Goal: Information Seeking & Learning: Learn about a topic

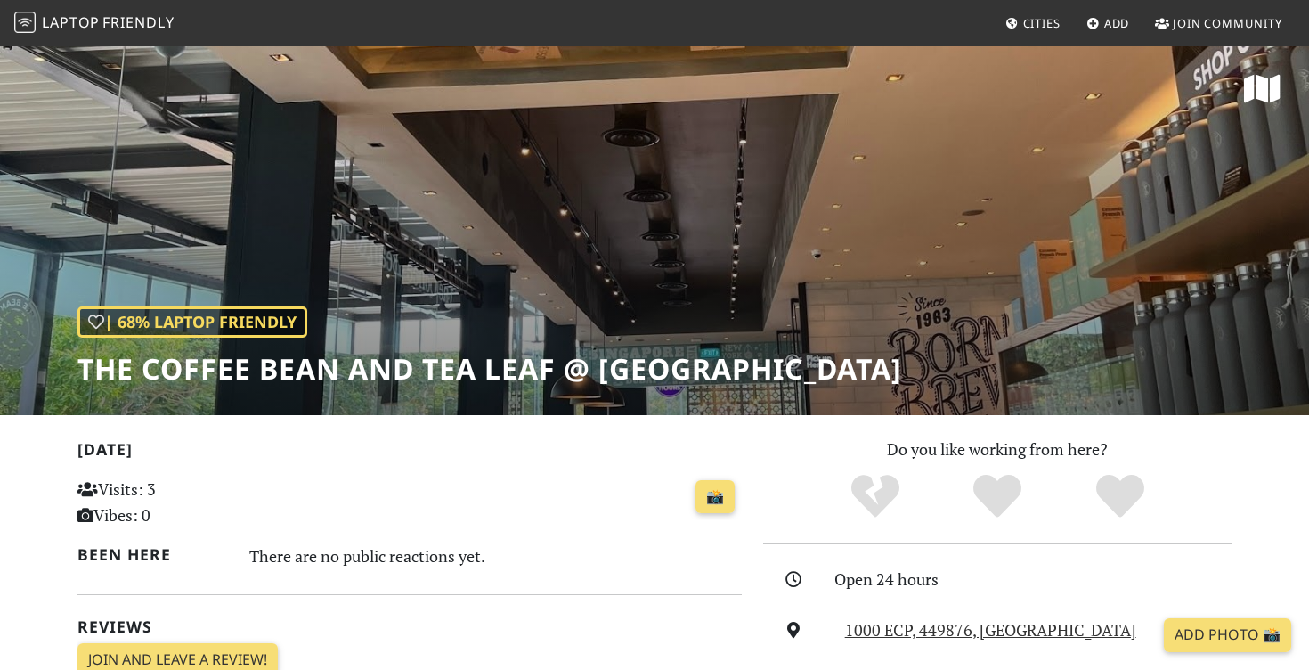
click at [76, 24] on span "Laptop" at bounding box center [71, 22] width 58 height 20
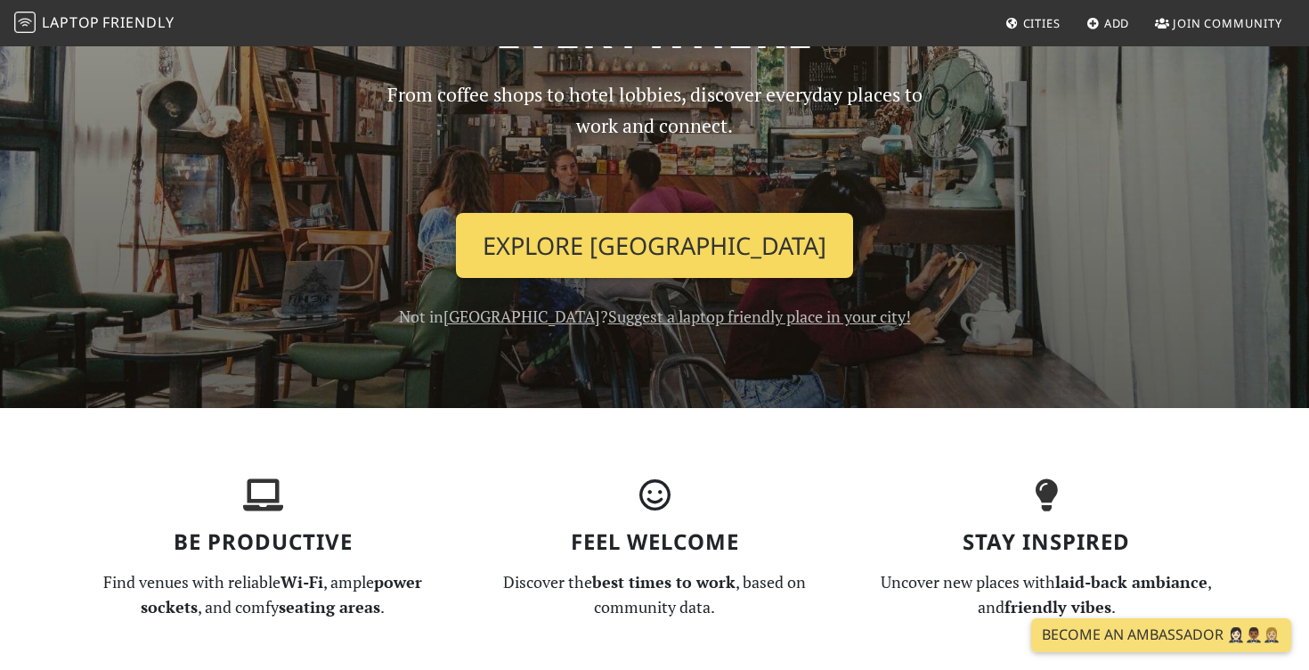
scroll to position [190, 0]
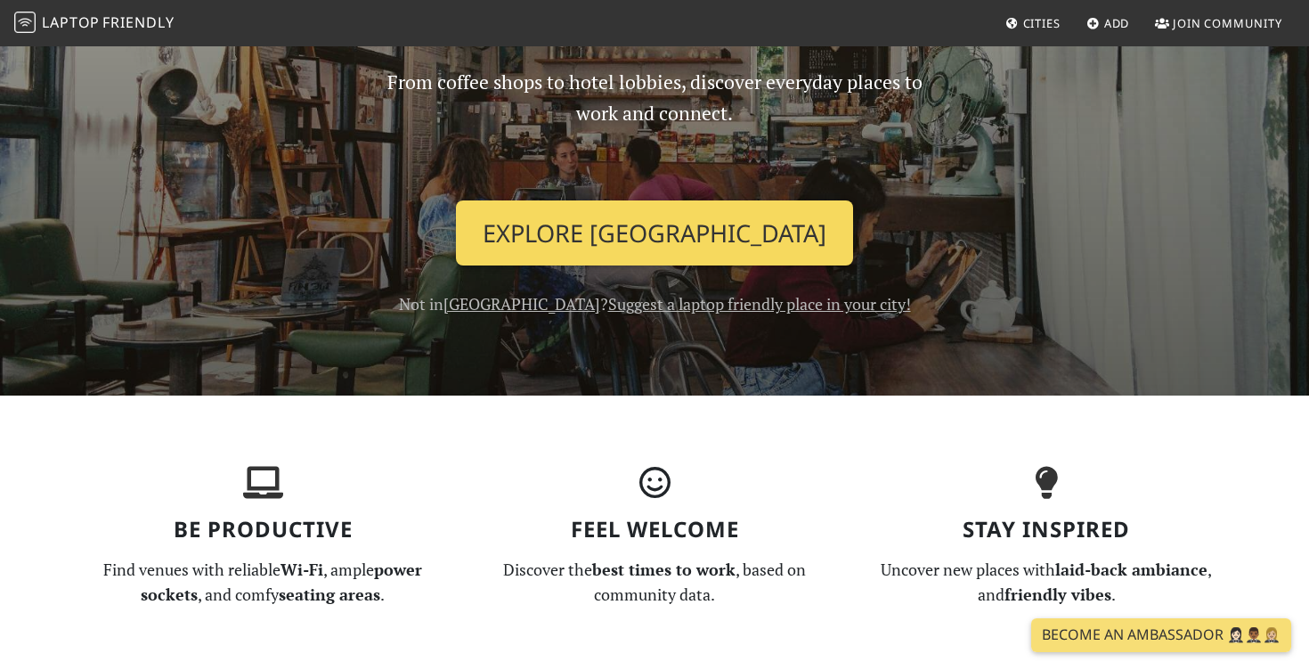
click at [640, 226] on link "Explore Singapore" at bounding box center [654, 233] width 397 height 66
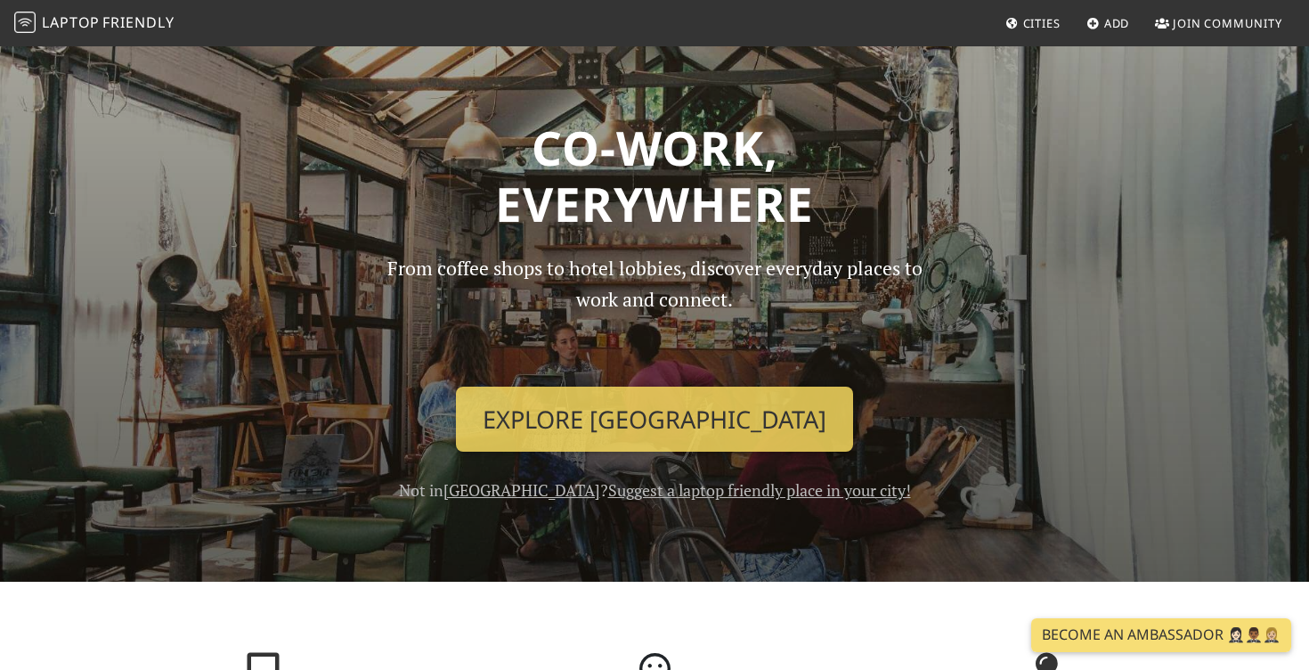
scroll to position [0, 0]
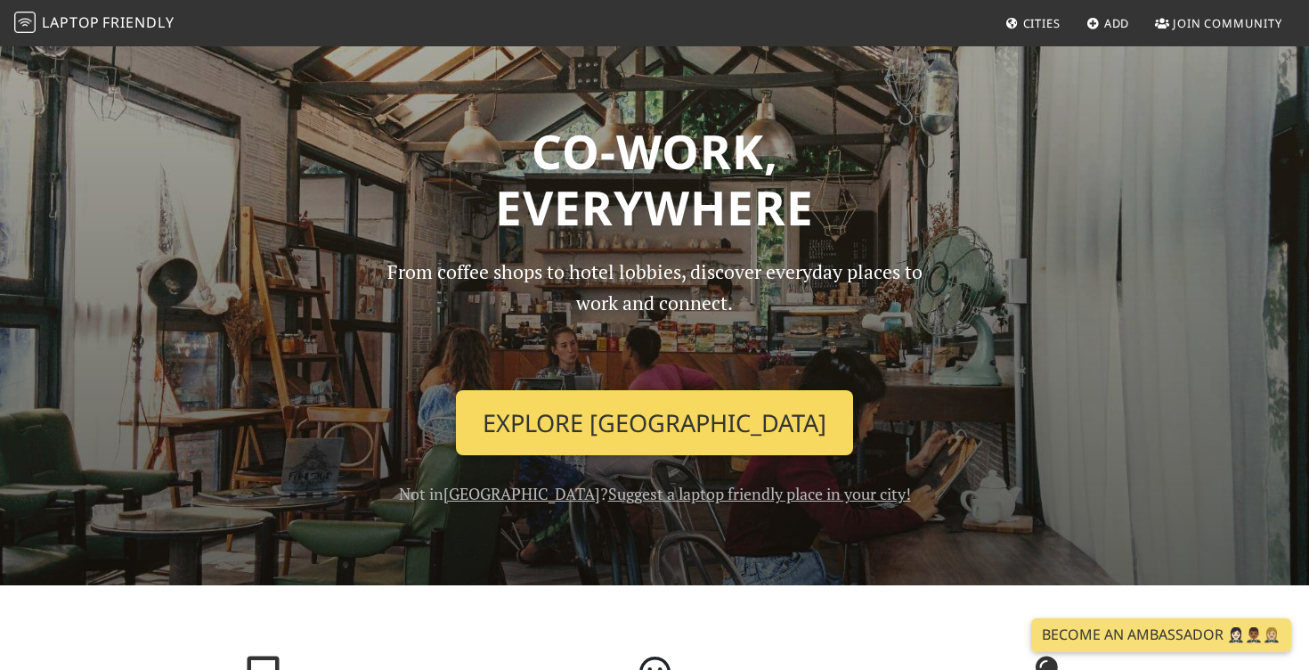
click at [665, 409] on link "Explore Singapore" at bounding box center [654, 423] width 397 height 66
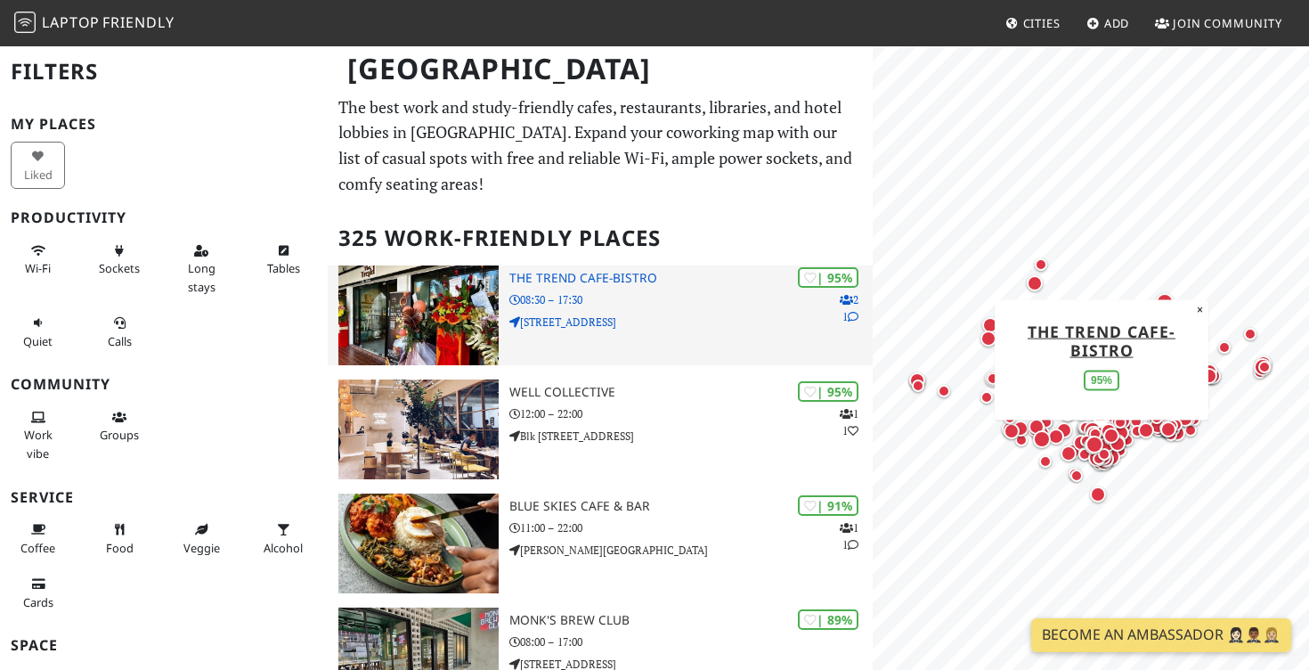
click at [627, 342] on div "| 95% 2 1 The Trend cafe-bistro 08:30 – 17:30 531 Upper Cross St" at bounding box center [690, 315] width 363 height 100
click at [614, 310] on div "| 95% 2 1 The Trend cafe-bistro 08:30 – 17:30 531 Upper Cross St" at bounding box center [690, 315] width 363 height 100
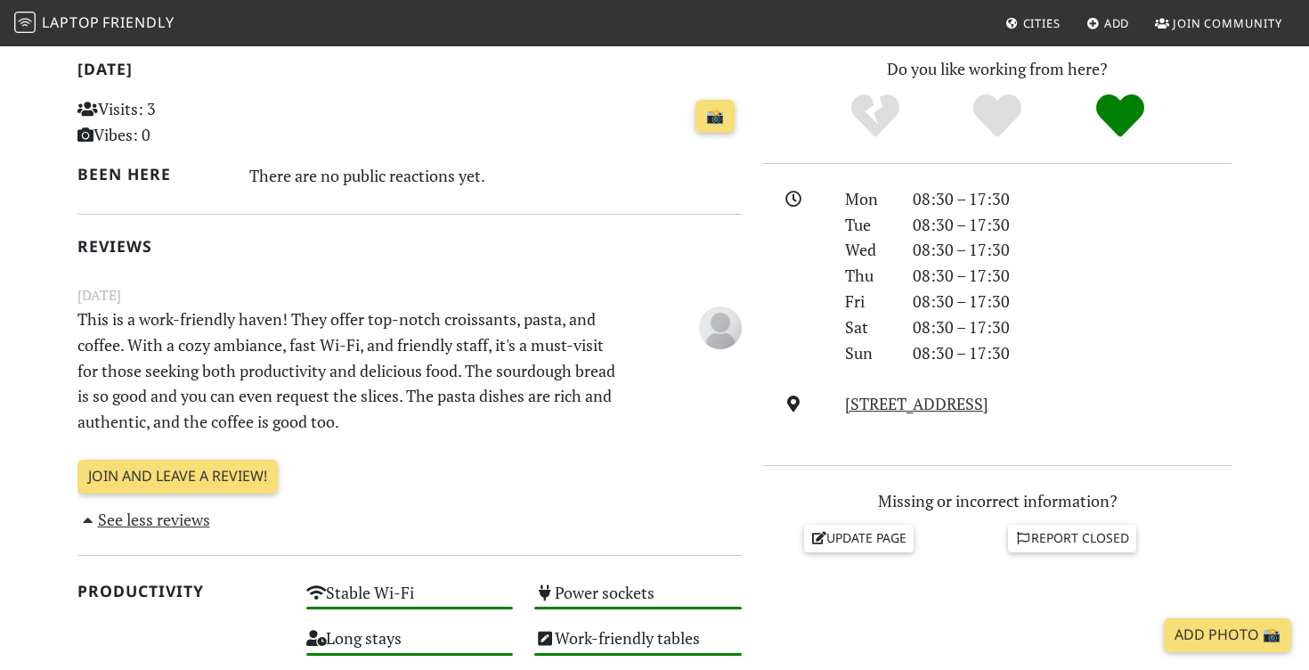
scroll to position [520, 0]
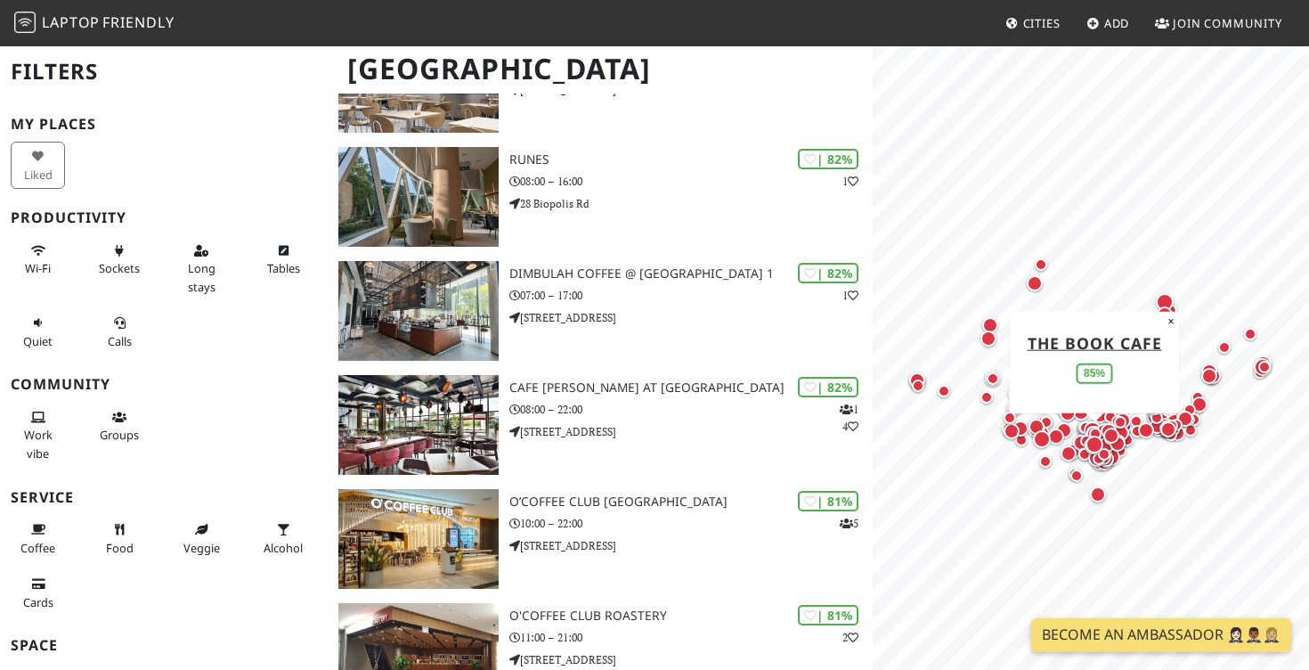
scroll to position [1438, 0]
